Goal: Task Accomplishment & Management: Manage account settings

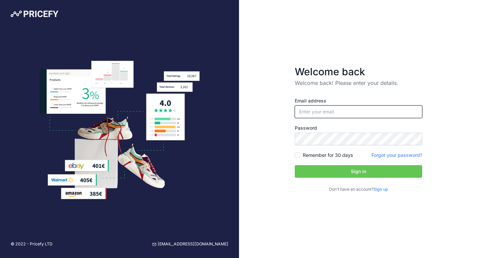
click at [318, 110] on input "email" at bounding box center [358, 111] width 127 height 13
click at [235, 157] on div at bounding box center [119, 130] width 239 height 139
click at [344, 113] on input "email" at bounding box center [358, 111] width 127 height 13
type input "[PERSON_NAME][EMAIL_ADDRESS][DOMAIN_NAME]"
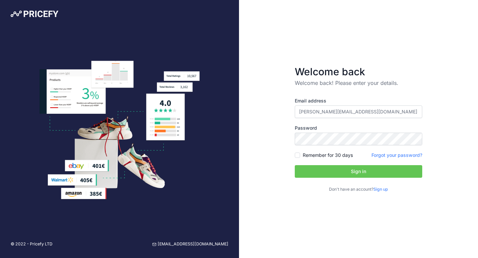
click at [317, 171] on button "Sign in" at bounding box center [358, 171] width 127 height 13
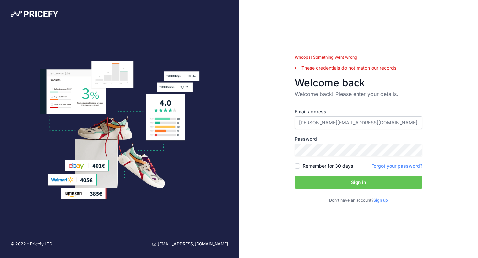
click at [378, 164] on link "Forgot your password?" at bounding box center [396, 166] width 51 height 6
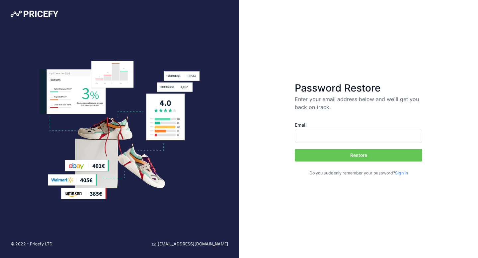
click at [356, 135] on input "Email" at bounding box center [358, 136] width 127 height 13
type input "[PERSON_NAME][EMAIL_ADDRESS][DOMAIN_NAME]"
click at [342, 154] on button "Restore" at bounding box center [358, 155] width 127 height 13
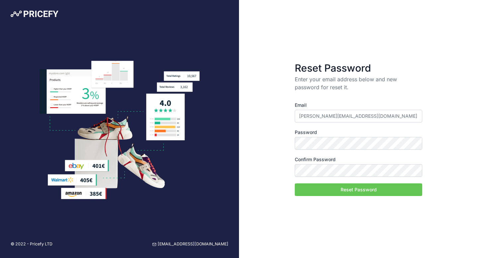
click at [333, 184] on button "Reset Password" at bounding box center [358, 189] width 127 height 13
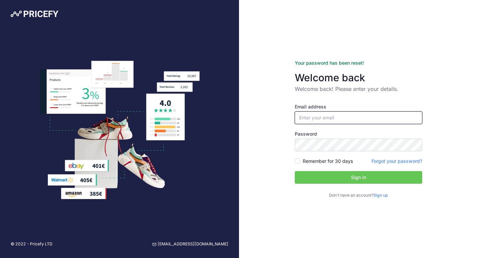
type input "[PERSON_NAME][EMAIL_ADDRESS][DOMAIN_NAME]"
click at [333, 175] on button "Sign in" at bounding box center [358, 177] width 127 height 13
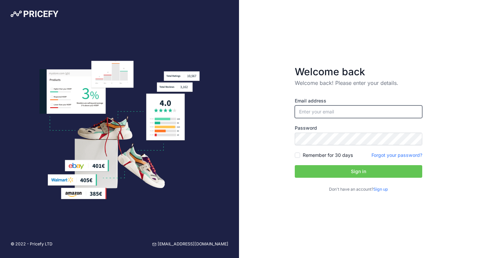
type input "[PERSON_NAME][EMAIL_ADDRESS][DOMAIN_NAME]"
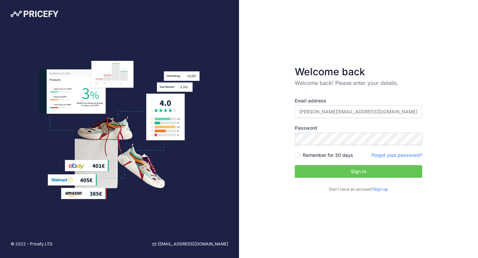
click at [317, 165] on div "Email address jared.goa@rentoza.co.za Password Remember for 30 days Sign up" at bounding box center [358, 145] width 127 height 95
click at [316, 168] on button "Sign in" at bounding box center [358, 171] width 127 height 13
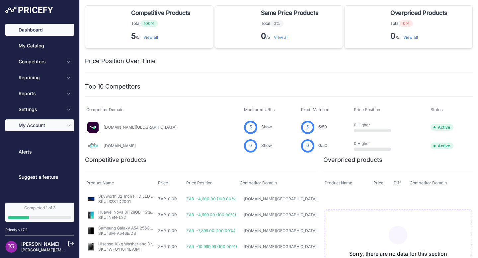
click at [43, 125] on span "My Account" at bounding box center [40, 125] width 43 height 7
click at [67, 123] on icon "Sidebar" at bounding box center [68, 125] width 5 height 5
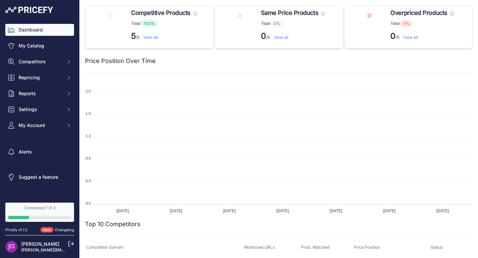
click at [74, 123] on div "Dashboard My Catalog Competitors Competitors Monitored URLs MAP infringements R…" at bounding box center [39, 100] width 79 height 200
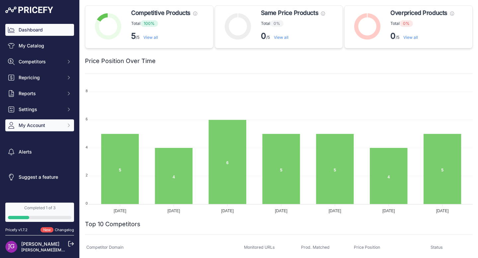
click at [66, 128] on icon "Sidebar" at bounding box center [68, 125] width 5 height 5
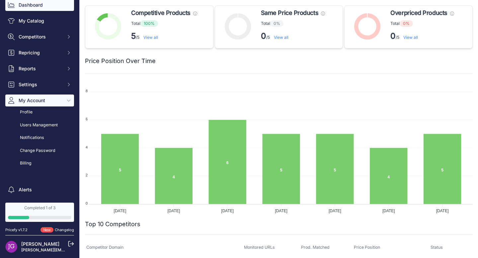
scroll to position [28, 0]
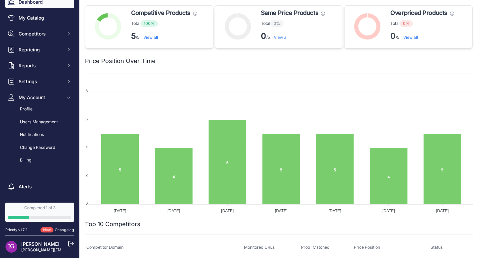
click at [42, 123] on link "Users Management" at bounding box center [39, 122] width 69 height 12
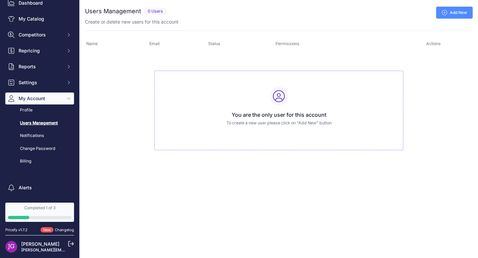
scroll to position [51, 0]
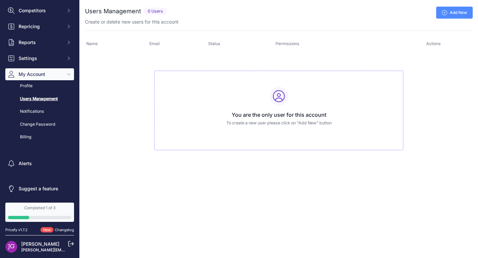
click at [274, 101] on icon at bounding box center [279, 96] width 12 height 12
click at [41, 141] on link "Billing" at bounding box center [39, 137] width 69 height 12
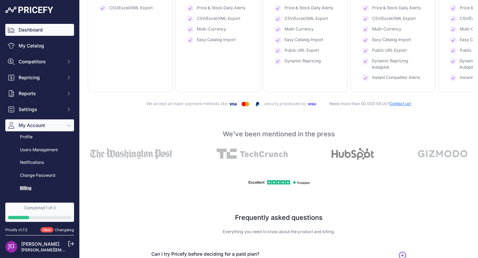
click at [53, 30] on link "Dashboard" at bounding box center [39, 30] width 69 height 12
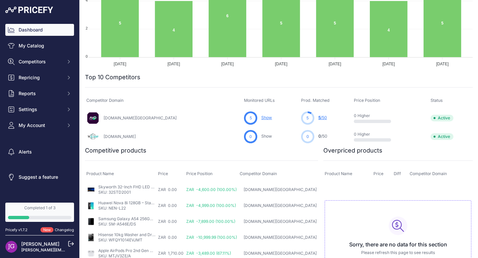
scroll to position [163, 0]
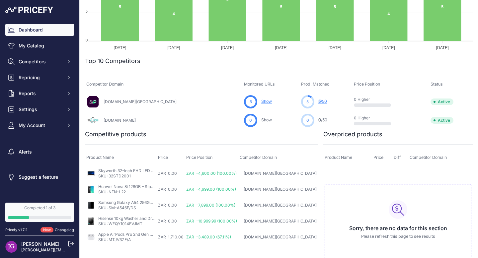
click at [34, 249] on link "[PERSON_NAME][EMAIL_ADDRESS][DOMAIN_NAME]" at bounding box center [72, 249] width 102 height 5
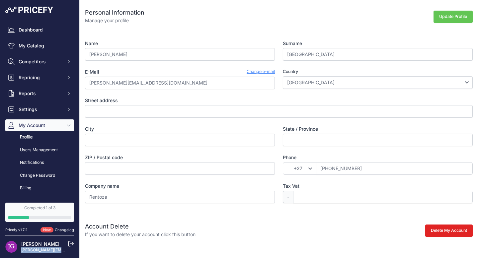
drag, startPoint x: 20, startPoint y: 250, endPoint x: 61, endPoint y: 251, distance: 41.5
click at [61, 251] on div "[PERSON_NAME] [PERSON_NAME][EMAIL_ADDRESS][DOMAIN_NAME]" at bounding box center [39, 247] width 69 height 12
copy link "[PERSON_NAME]"
click at [45, 150] on link "Users Management" at bounding box center [39, 150] width 69 height 12
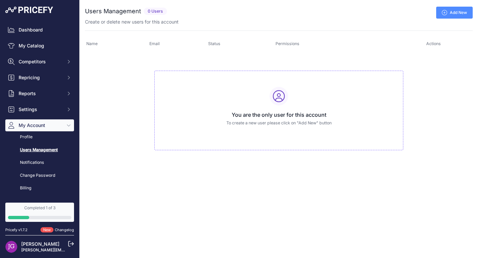
click at [448, 14] on link "Add New" at bounding box center [454, 13] width 36 height 12
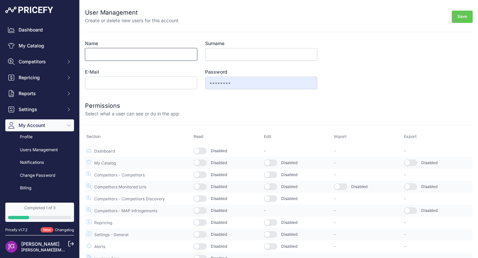
click at [159, 54] on input "Name" at bounding box center [141, 54] width 112 height 13
type input "R"
click at [364, 55] on form "User Management Create or delete new users for this account Save Name Surname E…" at bounding box center [278, 132] width 387 height 264
click at [121, 56] on input "Name" at bounding box center [141, 54] width 112 height 13
